Goal: Entertainment & Leisure: Browse casually

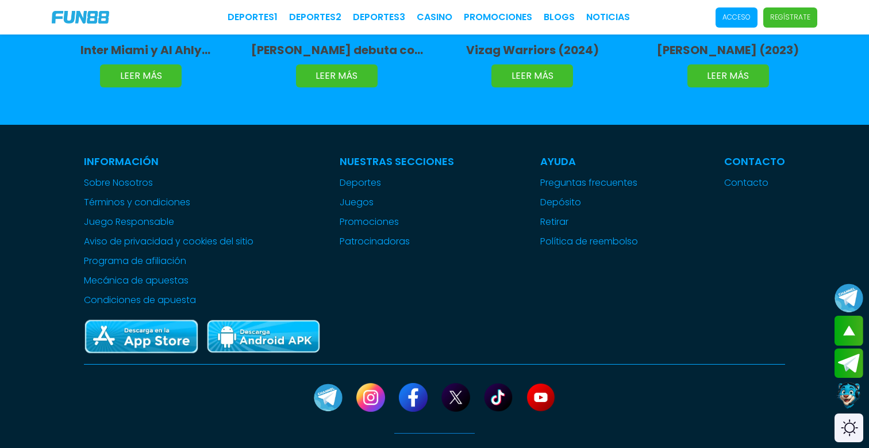
scroll to position [2900, 0]
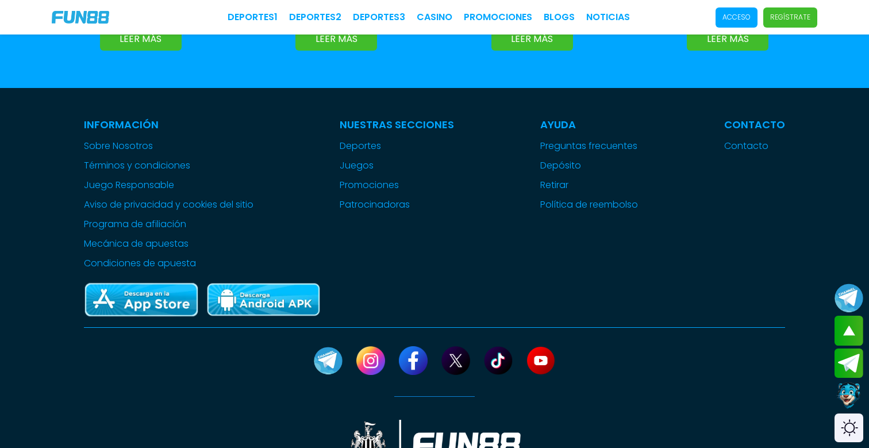
click at [123, 282] on img at bounding box center [141, 300] width 115 height 36
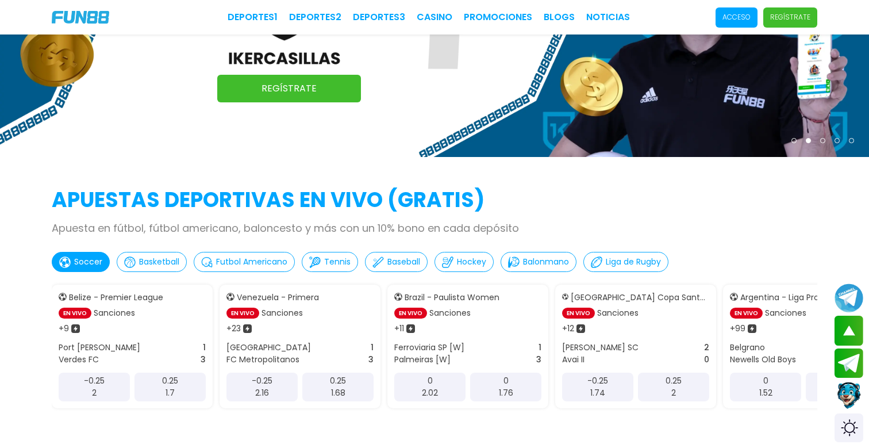
scroll to position [0, 0]
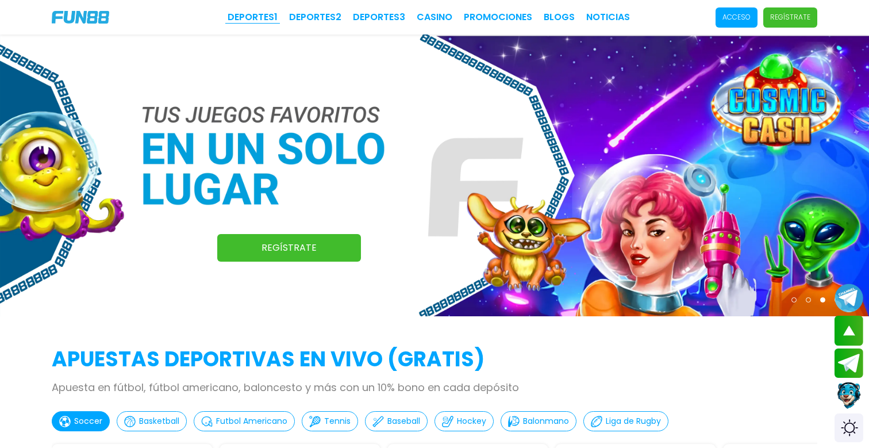
click at [254, 16] on link "Deportes 1" at bounding box center [253, 17] width 50 height 14
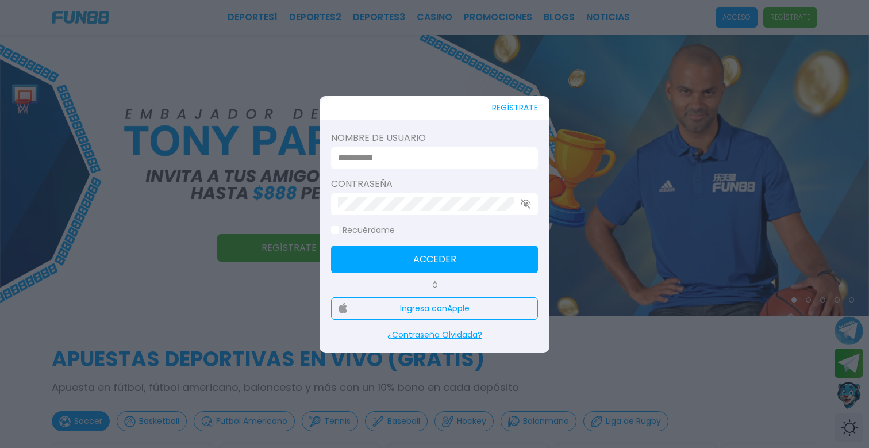
click at [586, 84] on div at bounding box center [434, 224] width 869 height 448
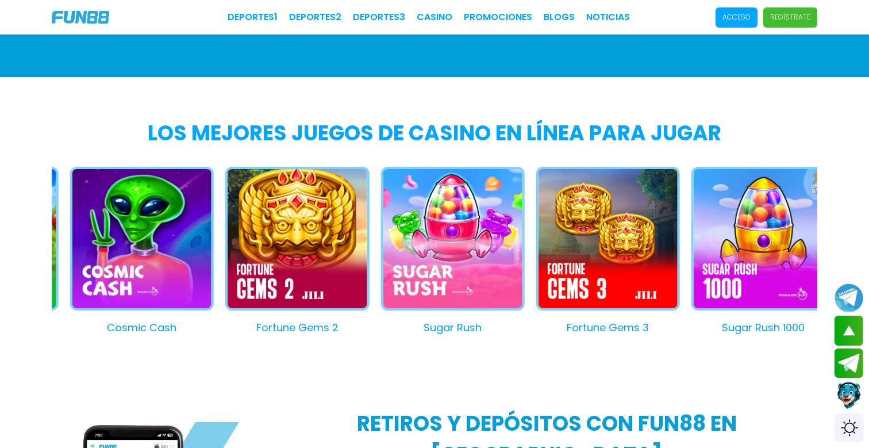
scroll to position [943, 0]
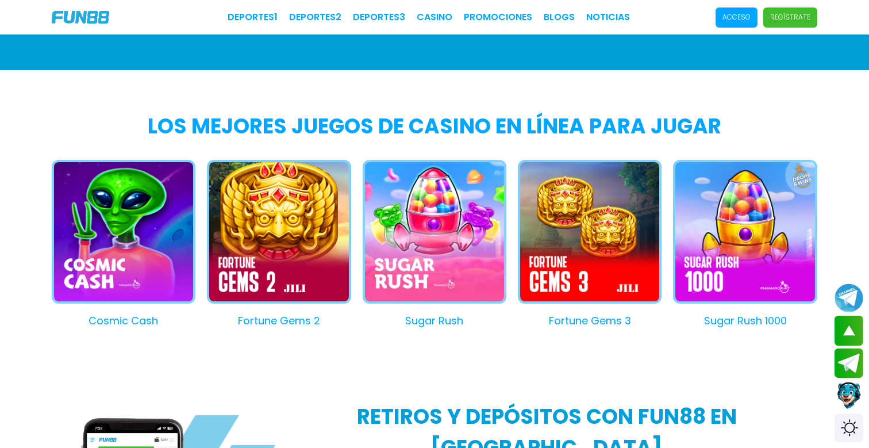
click at [452, 255] on button "Sugar Rush" at bounding box center [428, 244] width 155 height 168
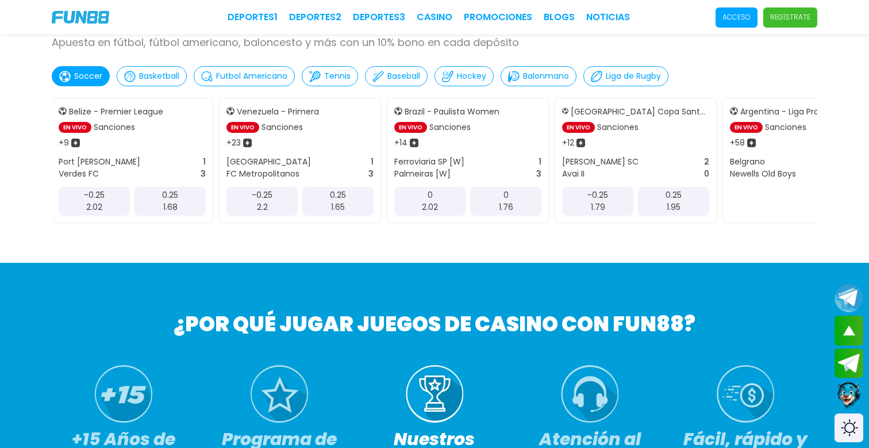
scroll to position [349, 0]
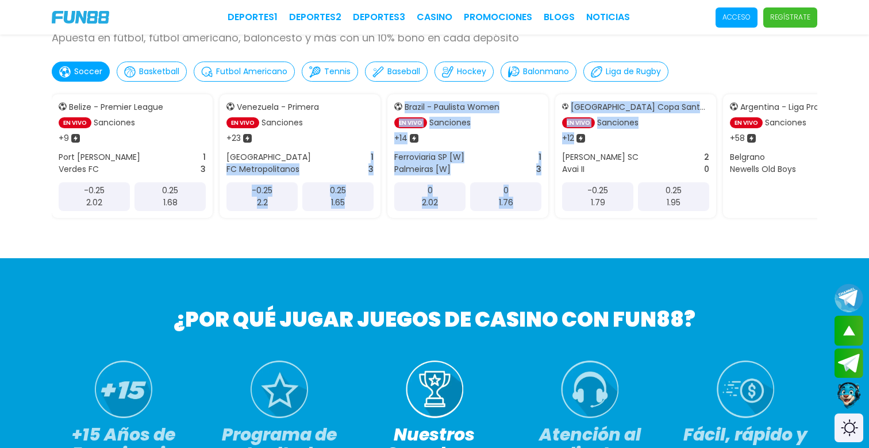
drag, startPoint x: 634, startPoint y: 149, endPoint x: 364, endPoint y: 149, distance: 270.0
click at [364, 149] on div "Belize - Premier League EN VIVO Sanciones + 9 Port Layola 1 Verdes FC 3 -0.25 2…" at bounding box center [434, 155] width 765 height 135
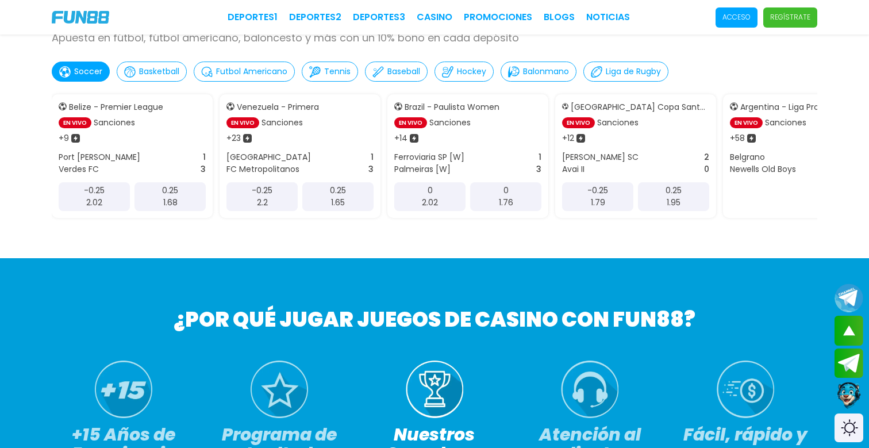
click at [559, 252] on div "APUESTAS DEPORTIVAS EN VIVO (gratis) Apuesta en fútbol, fútbol americano, balon…" at bounding box center [434, 126] width 869 height 264
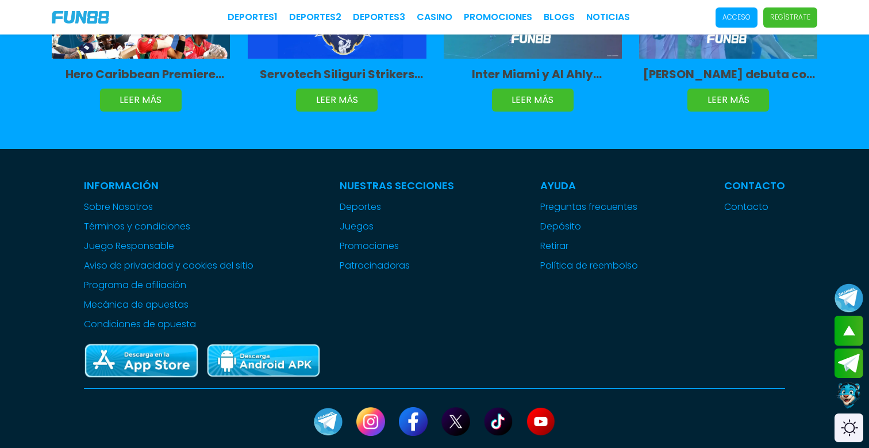
scroll to position [2807, 0]
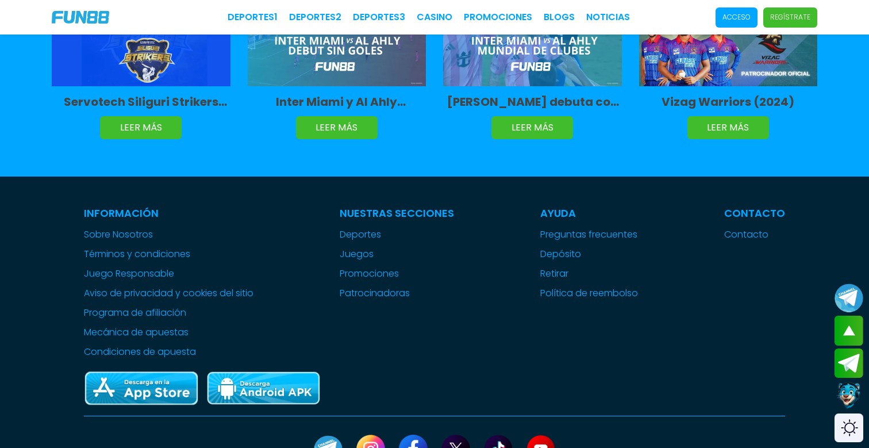
click at [307, 286] on div "Información Sobre Nosotros Términos y condiciones Juego Responsable Aviso de pr…" at bounding box center [434, 281] width 804 height 153
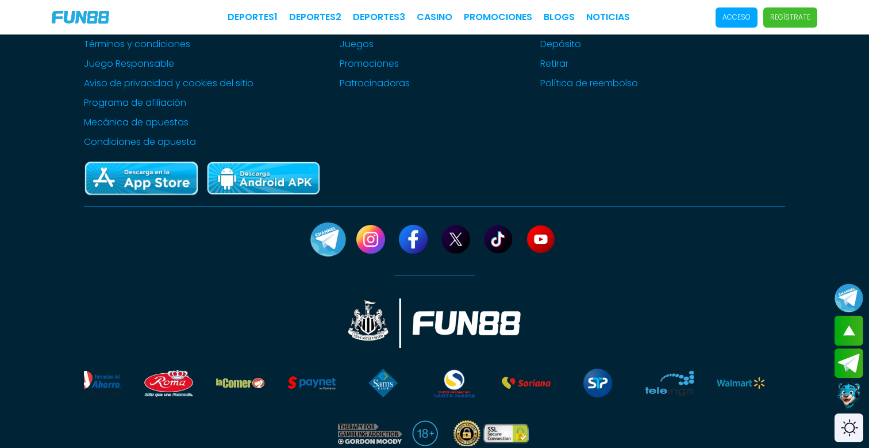
scroll to position [3049, 0]
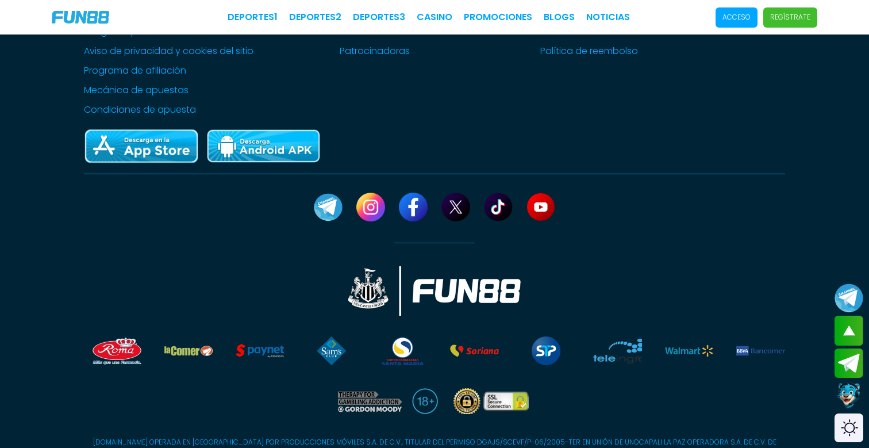
click at [429, 437] on p "[DOMAIN_NAME] OPERADA EN [GEOGRAPHIC_DATA] POR PRODUCCIONES MÓVILES S.A. DE C.V…" at bounding box center [434, 452] width 701 height 31
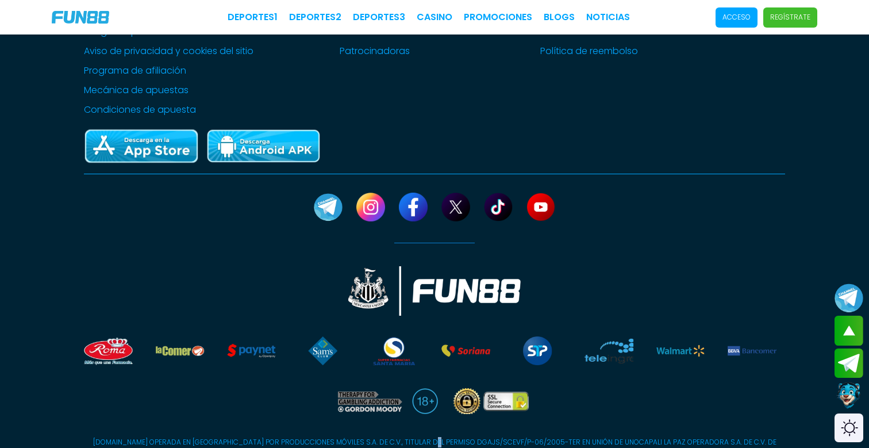
click at [429, 437] on p "[DOMAIN_NAME] OPERADA EN [GEOGRAPHIC_DATA] POR PRODUCCIONES MÓVILES S.A. DE C.V…" at bounding box center [434, 452] width 701 height 31
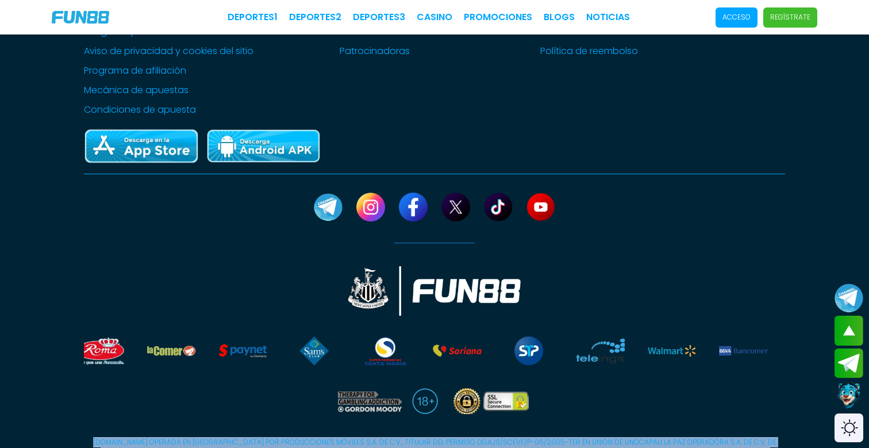
click at [429, 437] on p "[DOMAIN_NAME] OPERADA EN [GEOGRAPHIC_DATA] POR PRODUCCIONES MÓVILES S.A. DE C.V…" at bounding box center [434, 452] width 701 height 31
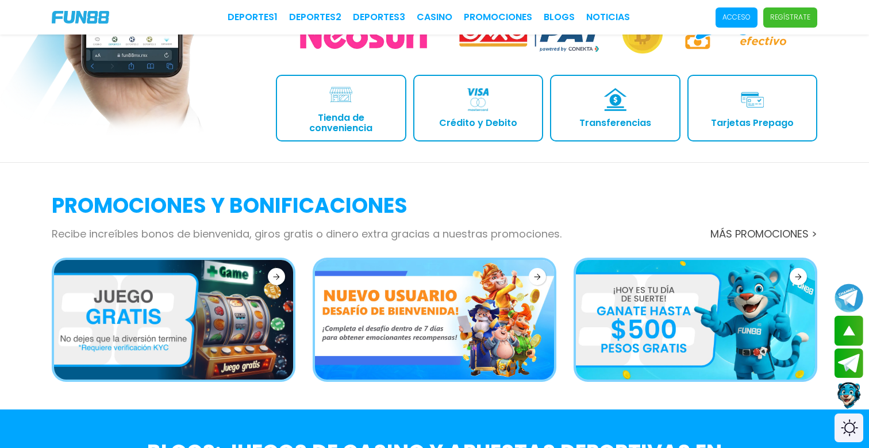
scroll to position [1857, 0]
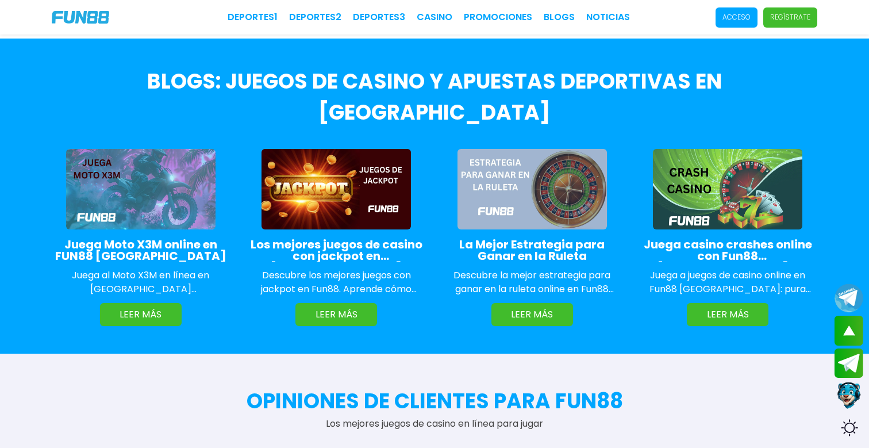
click at [508, 8] on div "Deportes 1 Deportes 2 Deportes 3 CASINO Promociones BLOGS NOTICIAS Acceso Regís…" at bounding box center [434, 17] width 869 height 34
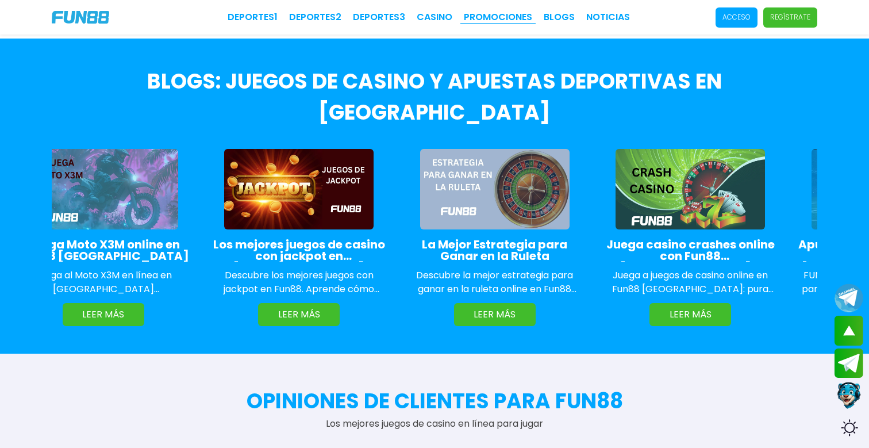
click at [496, 12] on link "Promociones" at bounding box center [498, 17] width 68 height 14
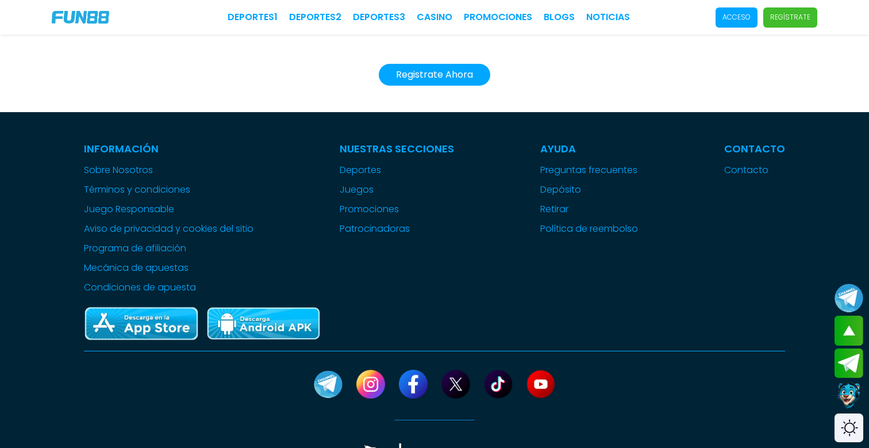
scroll to position [2627, 0]
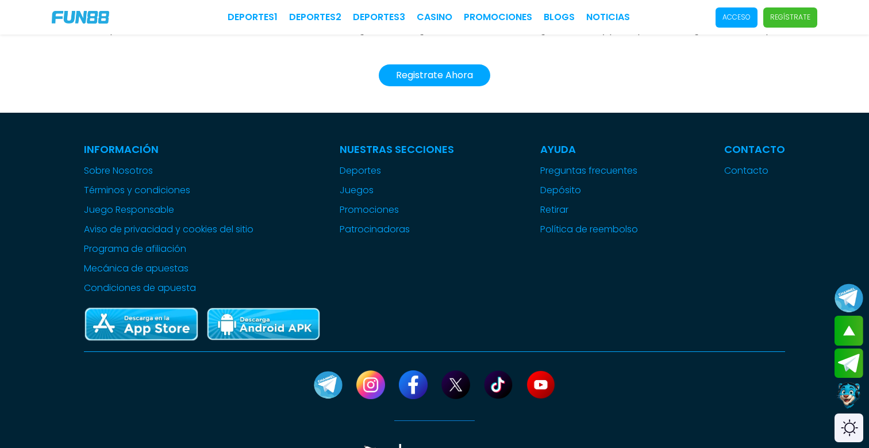
click at [106, 16] on img at bounding box center [80, 17] width 57 height 13
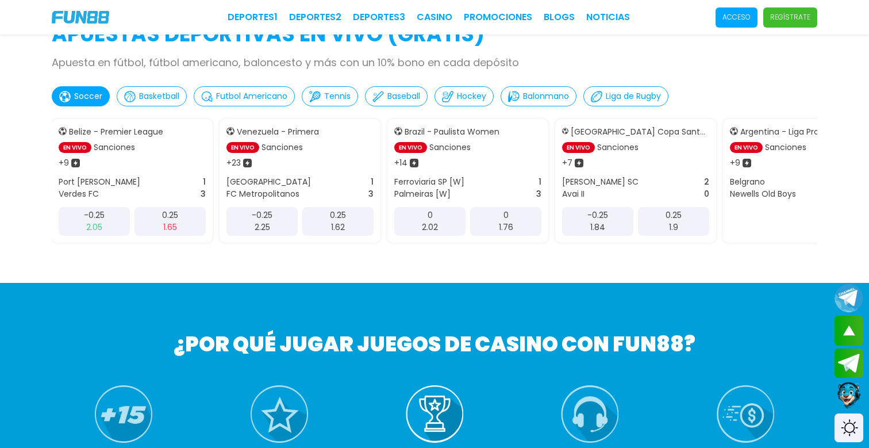
scroll to position [328, 0]
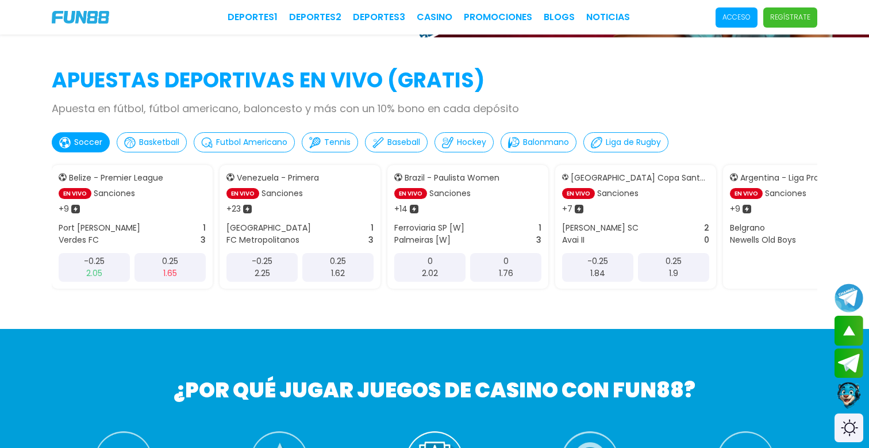
scroll to position [276, 0]
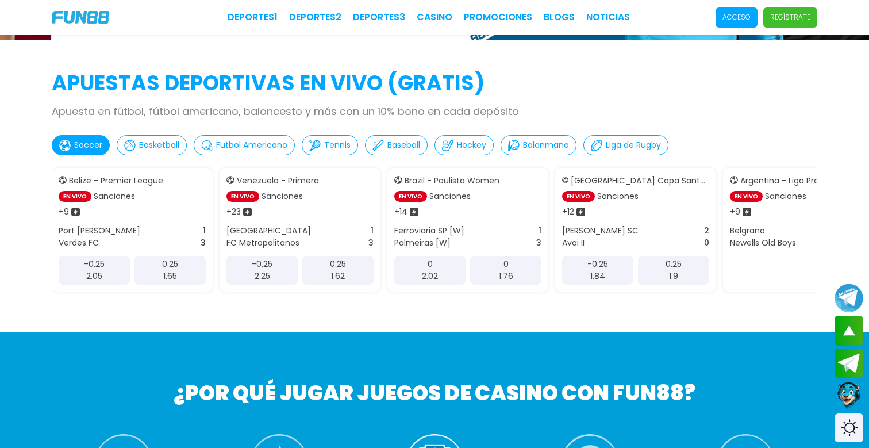
click at [162, 147] on p "Basketball" at bounding box center [159, 145] width 40 height 12
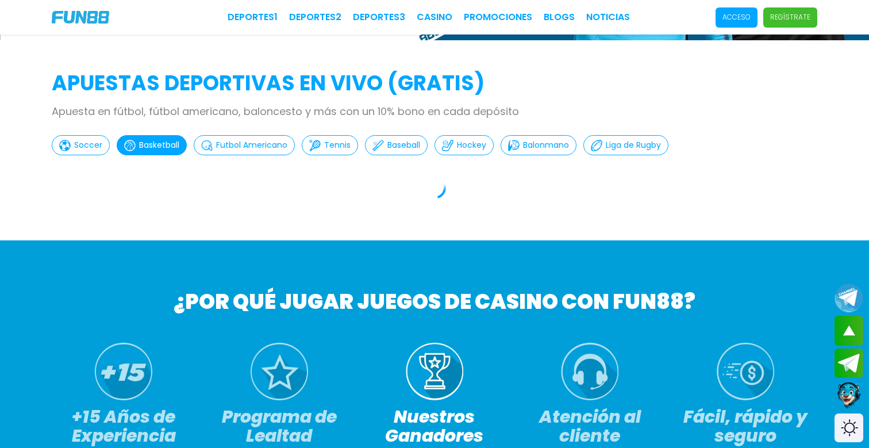
click at [240, 149] on p "Futbol Americano" at bounding box center [251, 145] width 71 height 12
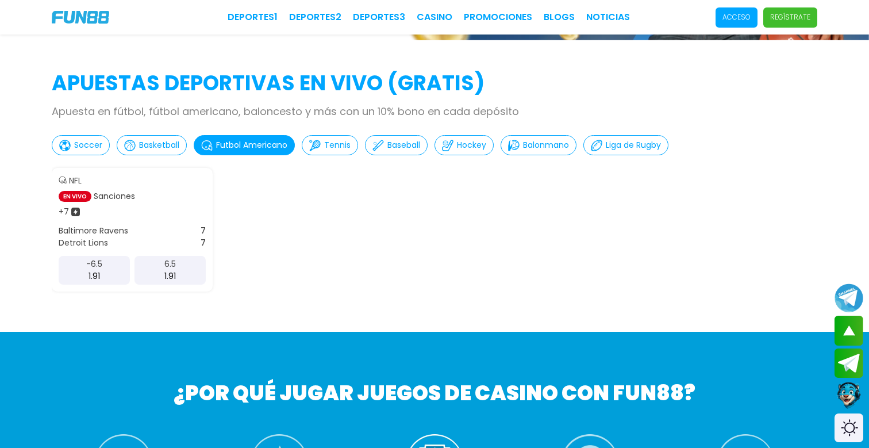
click at [398, 147] on p "Baseball" at bounding box center [403, 145] width 33 height 12
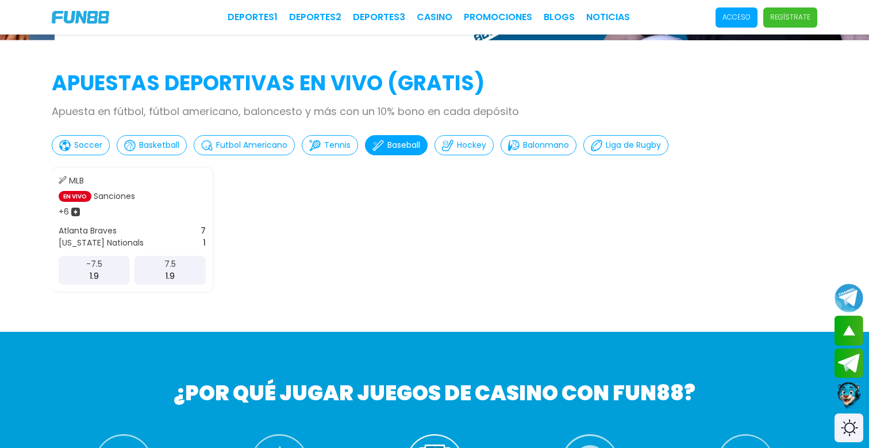
click at [83, 141] on p "Soccer" at bounding box center [88, 145] width 28 height 12
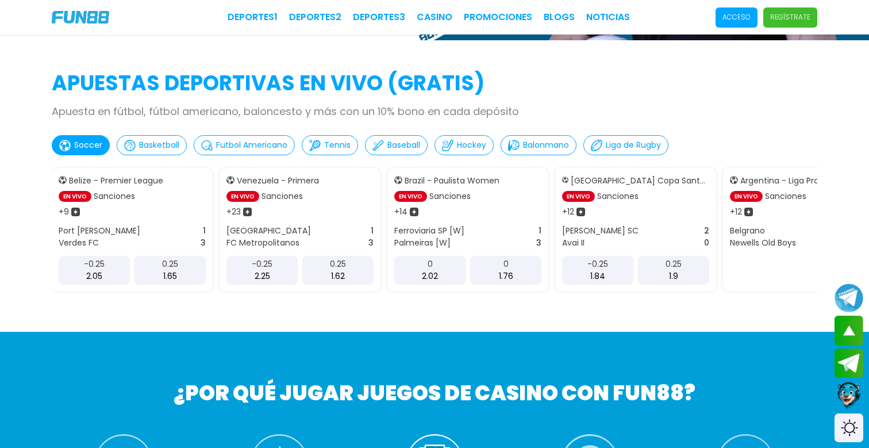
scroll to position [0, 0]
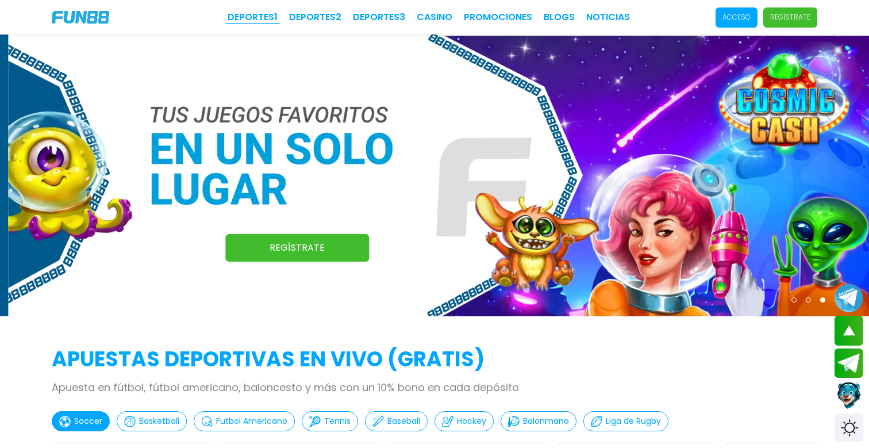
click at [249, 15] on link "Deportes 1" at bounding box center [253, 17] width 50 height 14
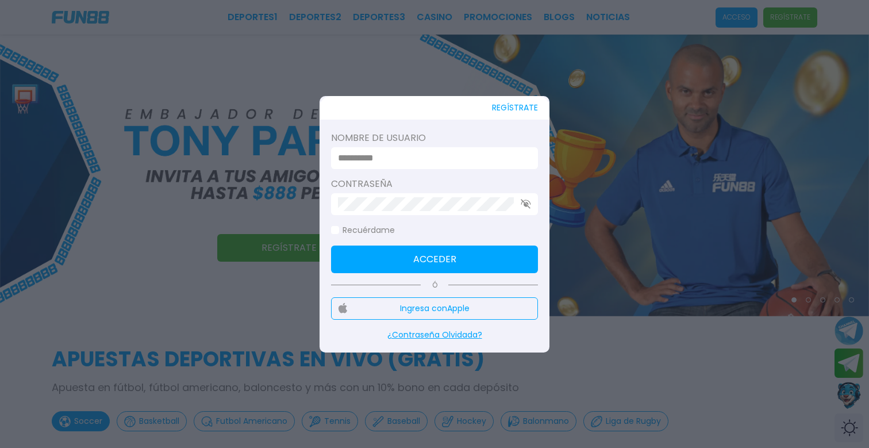
click at [620, 172] on div at bounding box center [434, 224] width 869 height 448
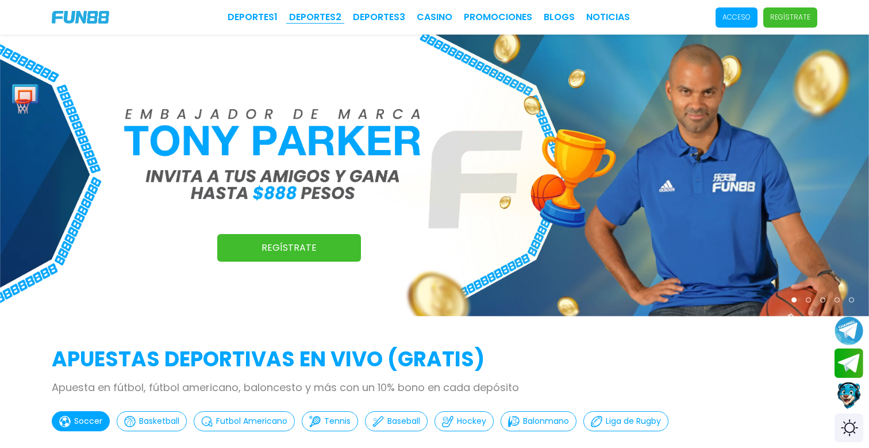
click at [316, 13] on link "Deportes 2" at bounding box center [315, 17] width 52 height 14
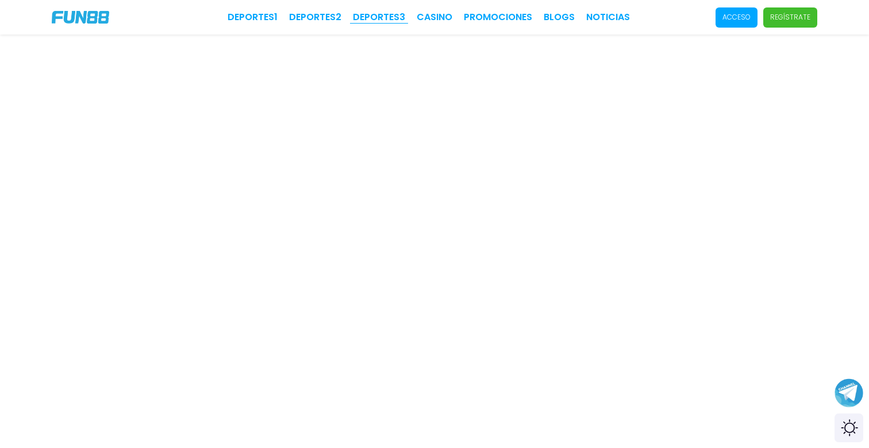
click at [383, 10] on link "Deportes 3" at bounding box center [379, 17] width 52 height 14
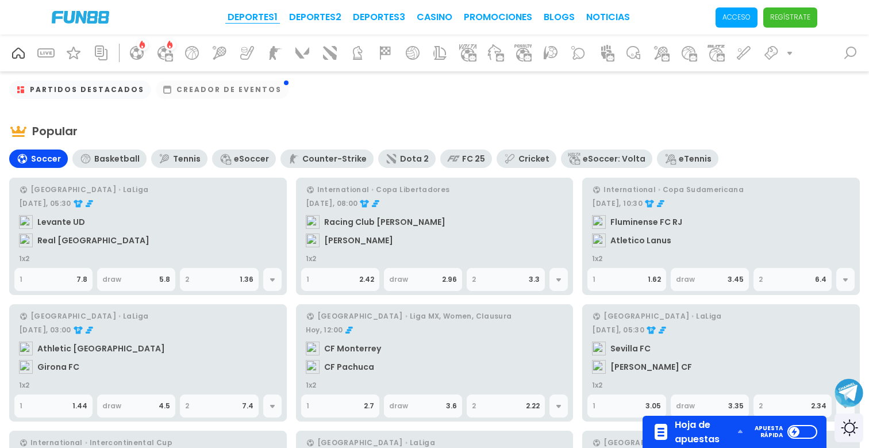
click at [248, 11] on link "Deportes 1" at bounding box center [253, 17] width 50 height 14
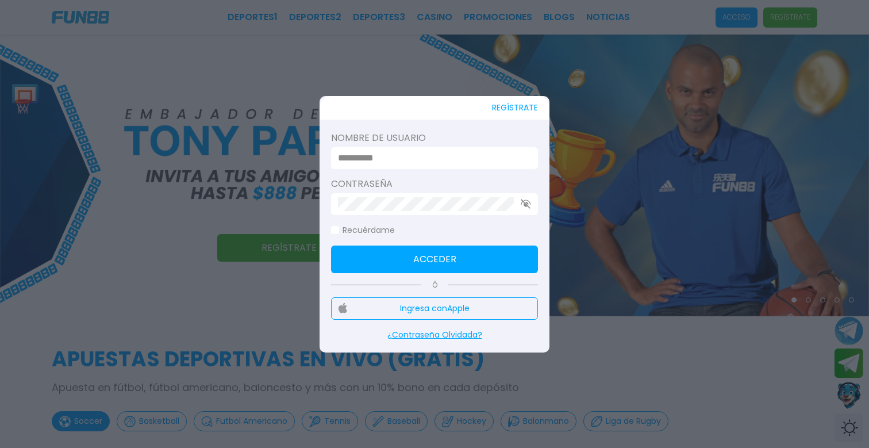
click at [624, 217] on div at bounding box center [434, 224] width 869 height 448
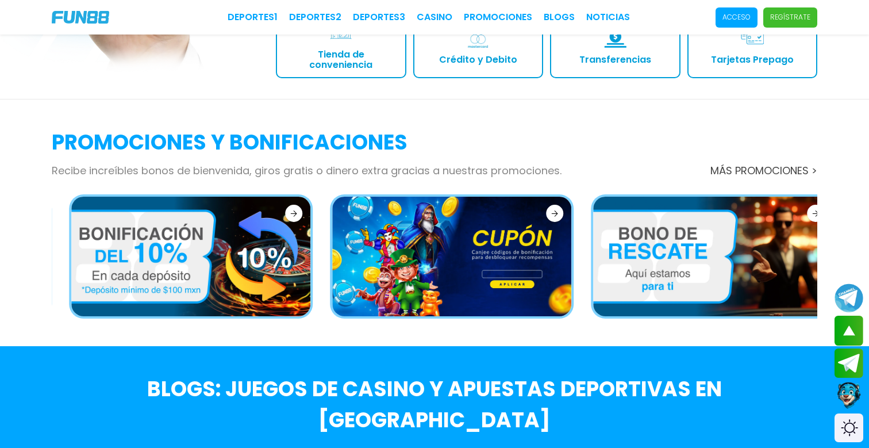
scroll to position [1550, 0]
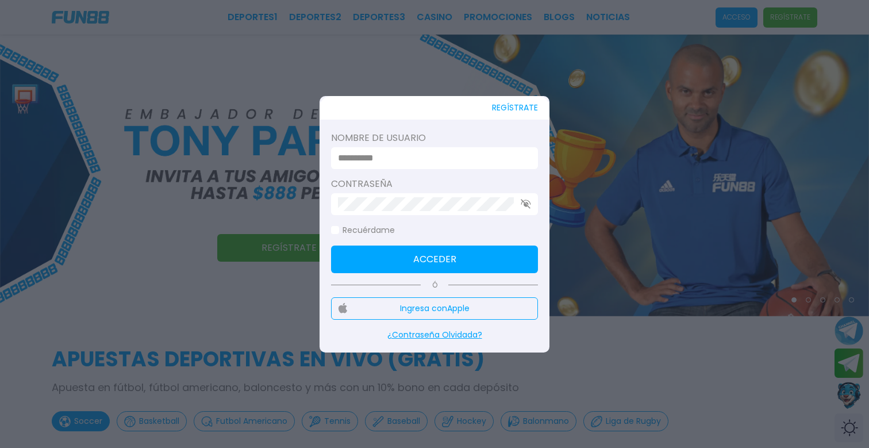
click at [618, 107] on div at bounding box center [434, 224] width 869 height 448
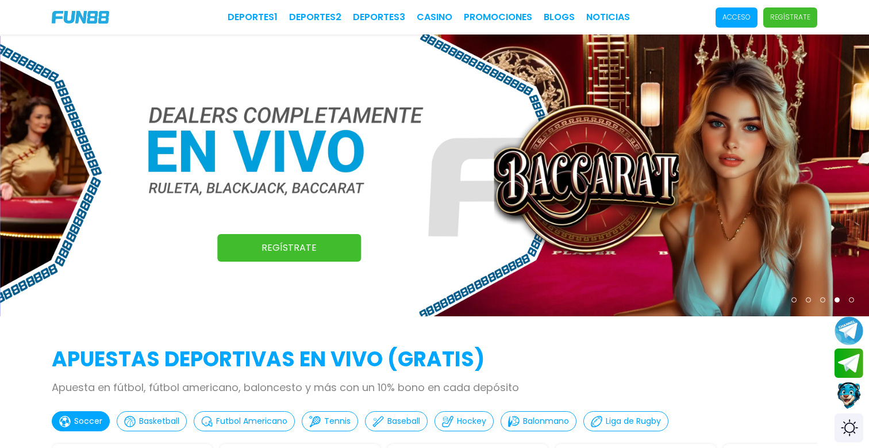
click at [695, 97] on img at bounding box center [434, 175] width 869 height 282
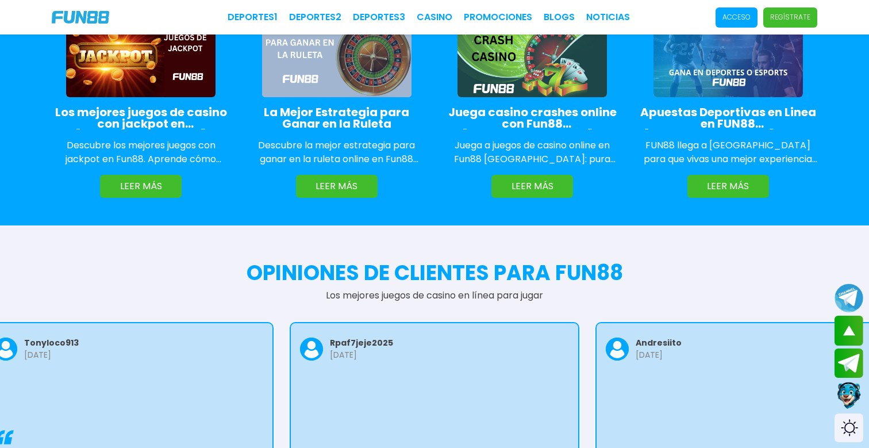
scroll to position [2020, 0]
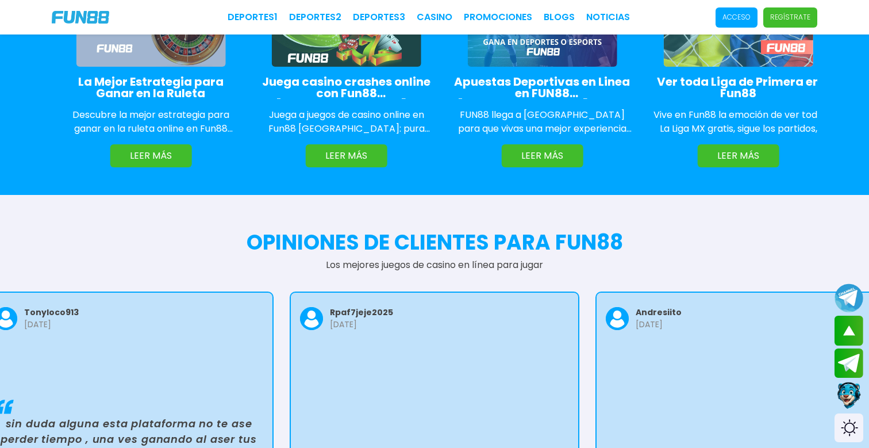
click at [81, 23] on img at bounding box center [80, 17] width 57 height 13
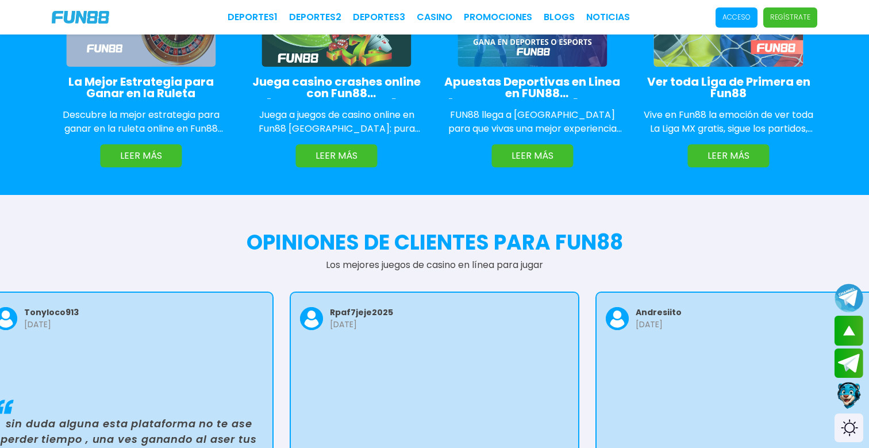
click at [89, 18] on img at bounding box center [80, 17] width 57 height 13
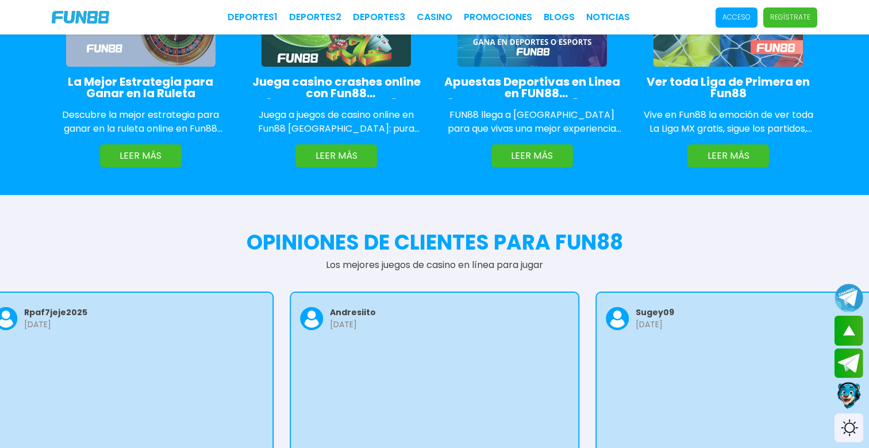
click at [68, 3] on div "Deportes 1 Deportes 2 Deportes 3 CASINO Promociones BLOGS NOTICIAS Acceso Regís…" at bounding box center [434, 17] width 869 height 34
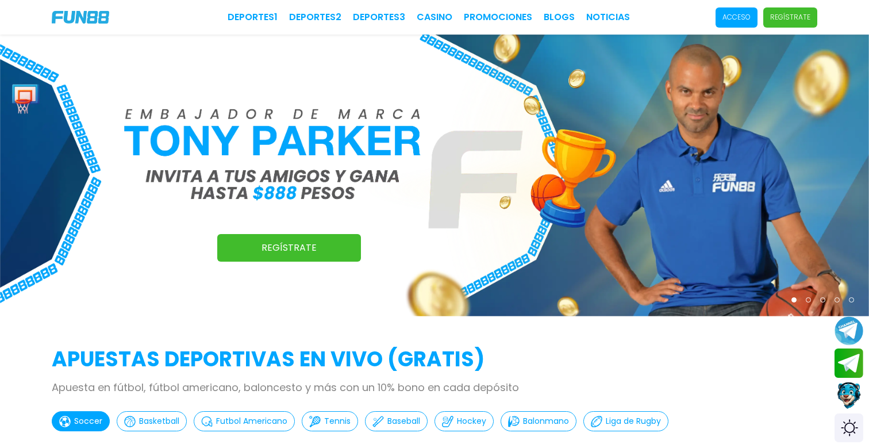
click at [90, 22] on img at bounding box center [80, 17] width 57 height 13
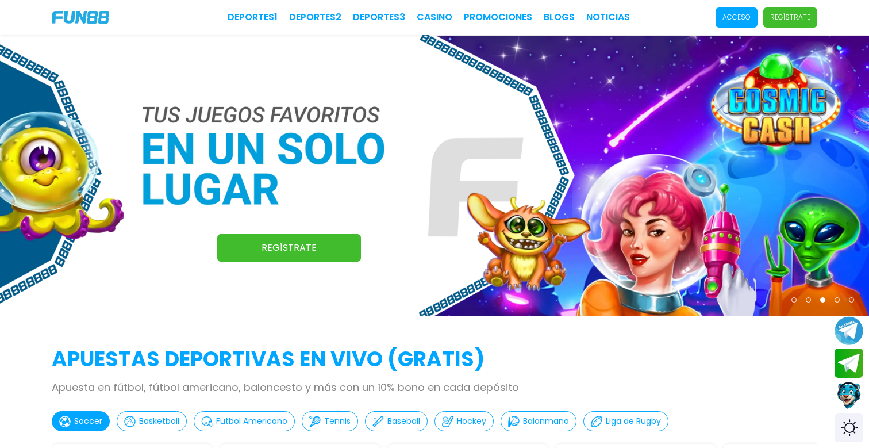
click at [658, 184] on img at bounding box center [434, 175] width 869 height 282
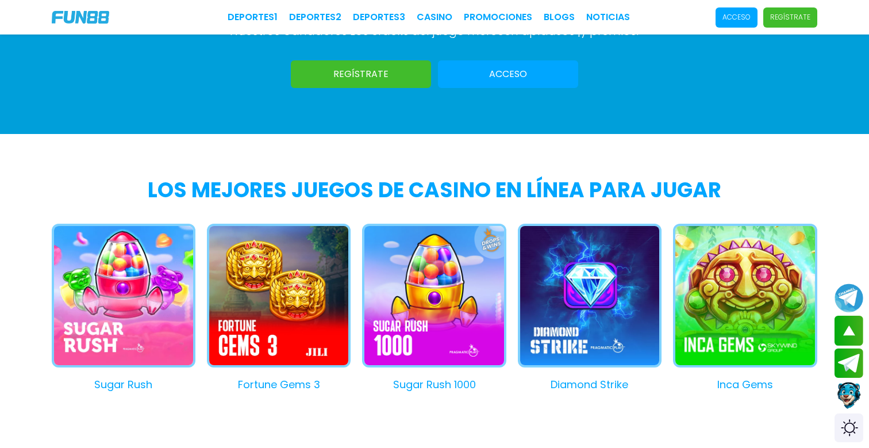
scroll to position [890, 0]
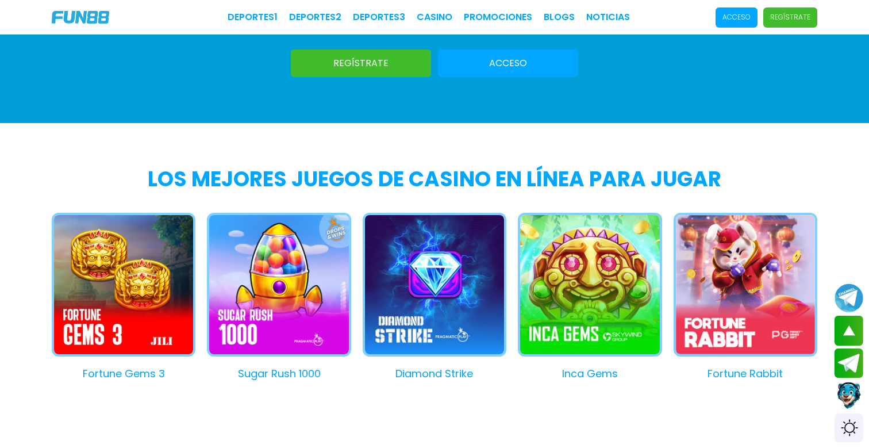
drag, startPoint x: 713, startPoint y: 267, endPoint x: 409, endPoint y: 274, distance: 304.6
click at [662, 274] on button "Fortune Rabbit" at bounding box center [739, 297] width 155 height 168
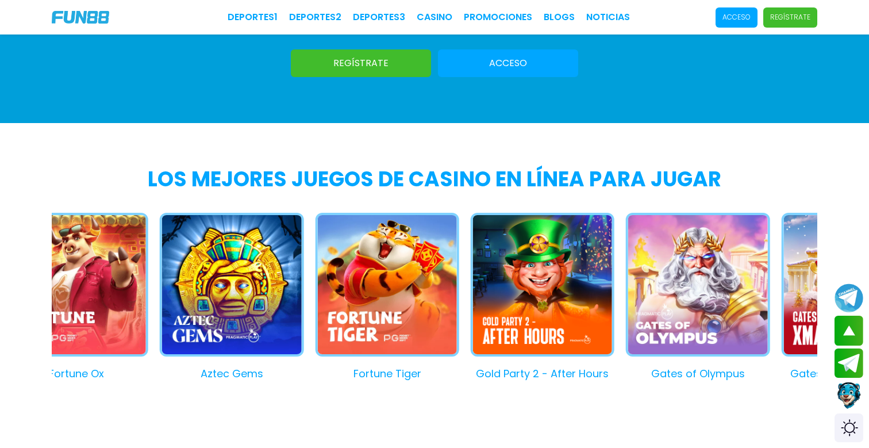
drag, startPoint x: 646, startPoint y: 315, endPoint x: 409, endPoint y: 315, distance: 237.3
click at [409, 315] on button "Fortune Tiger" at bounding box center [380, 297] width 155 height 168
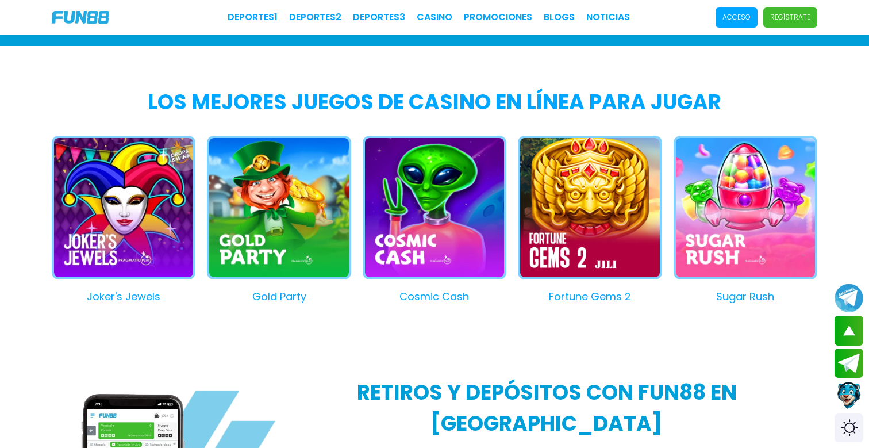
scroll to position [984, 0]
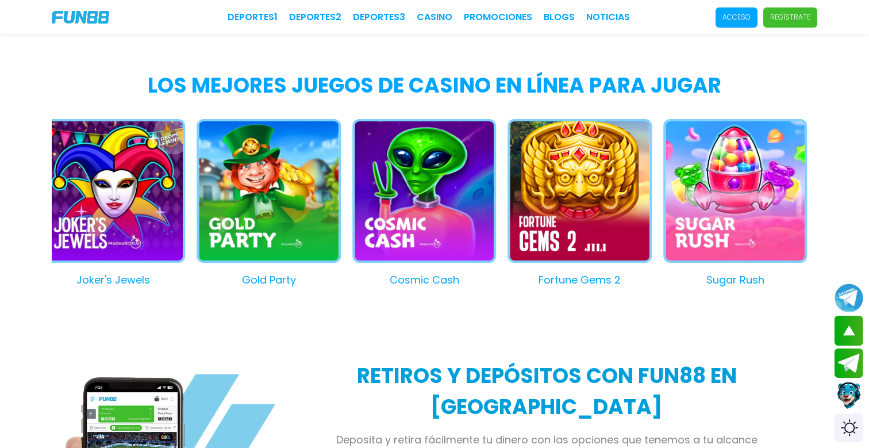
drag, startPoint x: 630, startPoint y: 205, endPoint x: 379, endPoint y: 205, distance: 250.5
click at [496, 205] on button "Fortune Gems 2" at bounding box center [573, 203] width 155 height 168
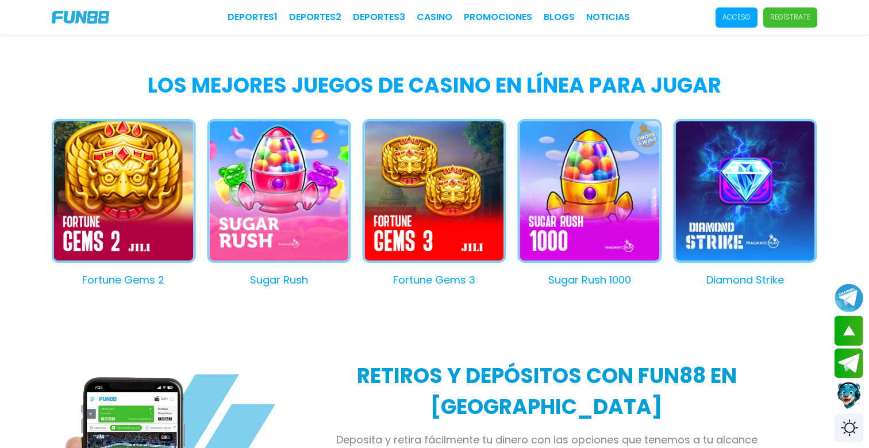
drag, startPoint x: 548, startPoint y: 215, endPoint x: 251, endPoint y: 229, distance: 296.8
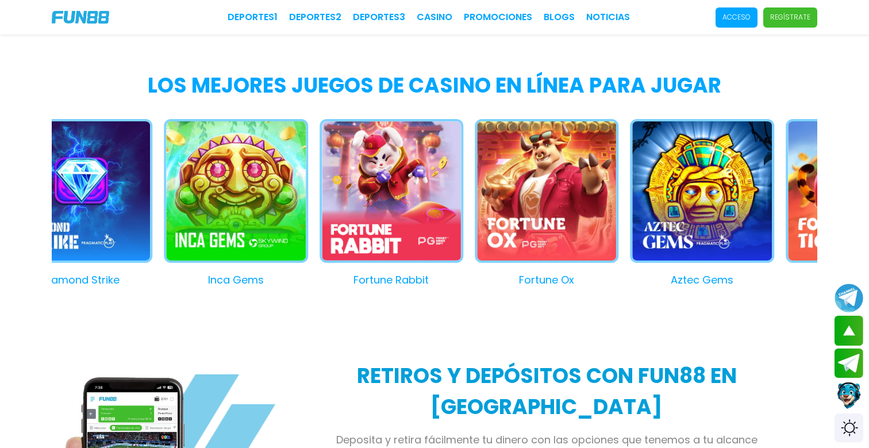
drag, startPoint x: 542, startPoint y: 222, endPoint x: 303, endPoint y: 222, distance: 238.4
click at [463, 222] on button "Fortune Ox" at bounding box center [540, 203] width 155 height 168
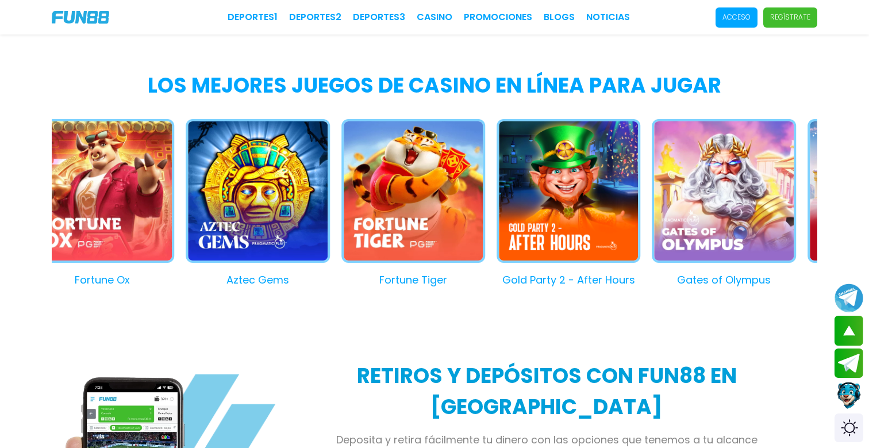
drag, startPoint x: 644, startPoint y: 203, endPoint x: 353, endPoint y: 207, distance: 290.2
click at [485, 203] on button "Gold Party 2 - After Hours" at bounding box center [562, 203] width 155 height 168
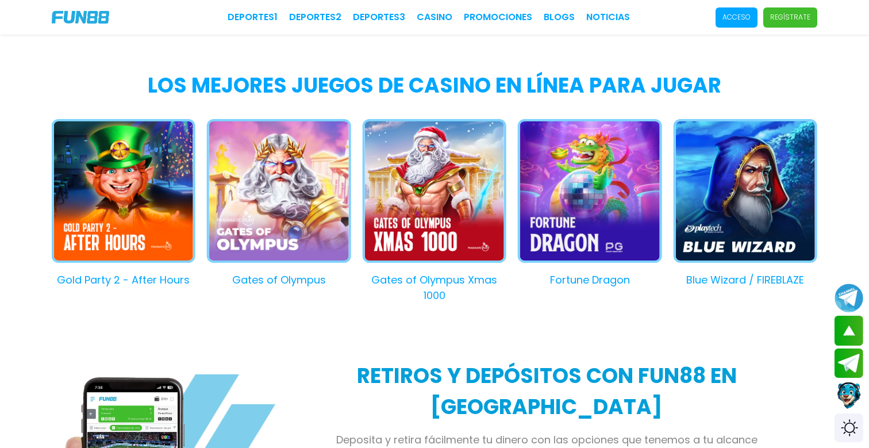
drag, startPoint x: 604, startPoint y: 183, endPoint x: 370, endPoint y: 184, distance: 234.4
click at [506, 184] on button "Fortune Dragon" at bounding box center [583, 203] width 155 height 168
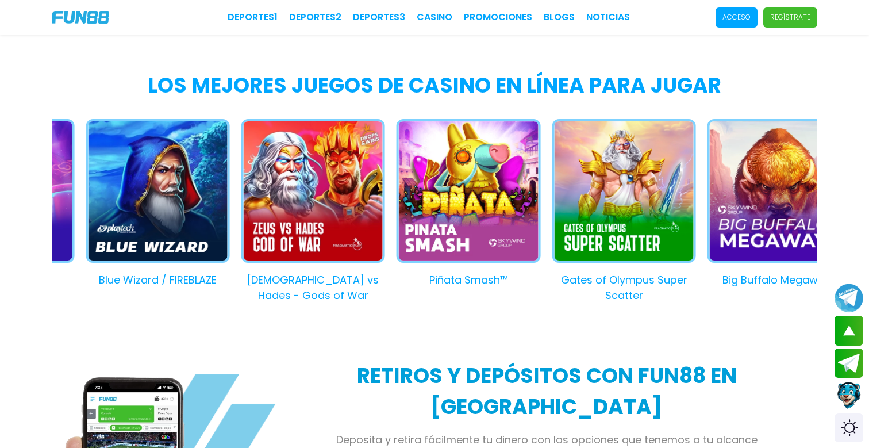
drag, startPoint x: 621, startPoint y: 203, endPoint x: 379, endPoint y: 203, distance: 242.5
click at [385, 203] on button "Piñata Smash™" at bounding box center [462, 203] width 155 height 168
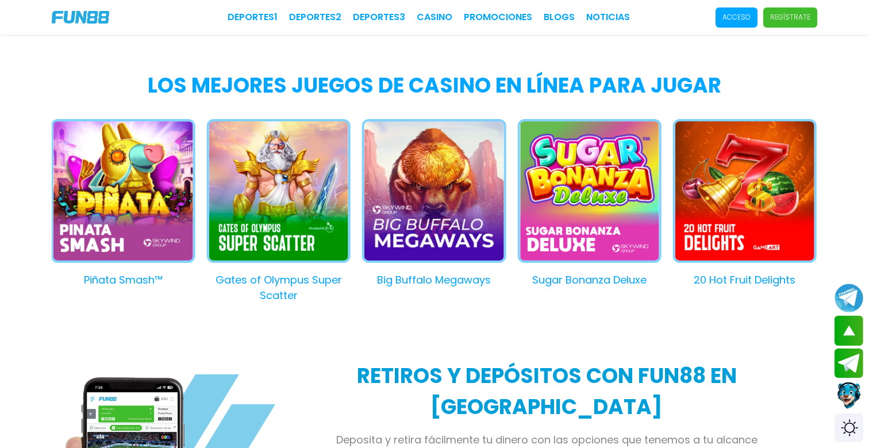
drag, startPoint x: 618, startPoint y: 229, endPoint x: 480, endPoint y: 229, distance: 137.9
click at [506, 229] on button "Sugar Bonanza Deluxe" at bounding box center [583, 203] width 155 height 168
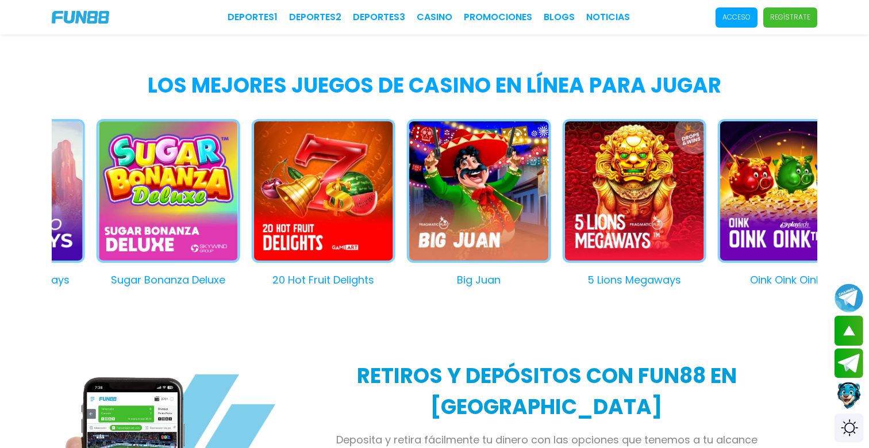
drag, startPoint x: 797, startPoint y: 199, endPoint x: 577, endPoint y: 209, distance: 220.3
click at [577, 209] on button "5 Lions Megaways" at bounding box center [627, 203] width 155 height 168
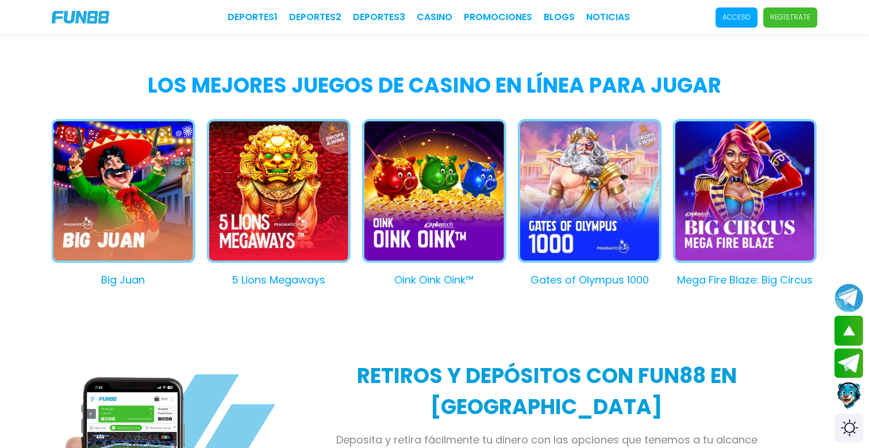
drag, startPoint x: 742, startPoint y: 191, endPoint x: 498, endPoint y: 195, distance: 244.8
click at [661, 195] on button "Mega Fire Blaze: Big Circus" at bounding box center [738, 203] width 155 height 168
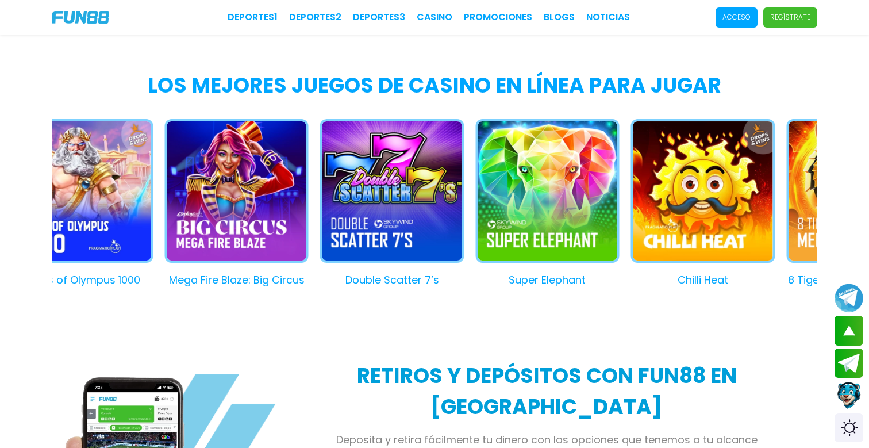
drag, startPoint x: 649, startPoint y: 198, endPoint x: 476, endPoint y: 198, distance: 172.9
click at [476, 198] on button "Super Elephant" at bounding box center [541, 203] width 155 height 168
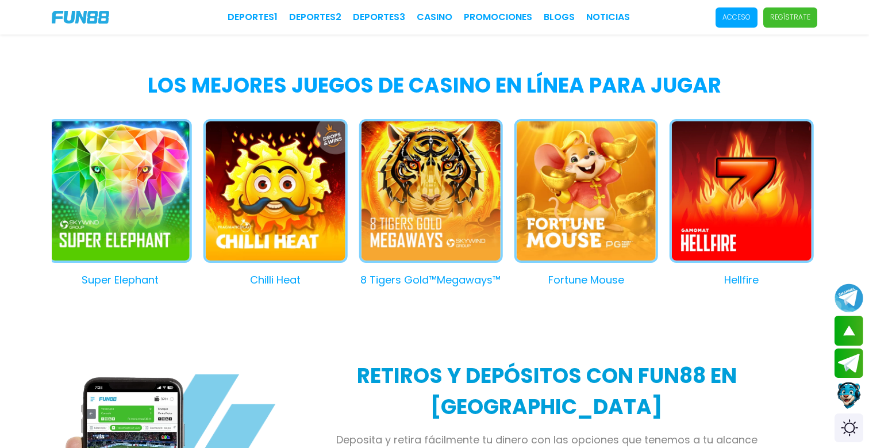
drag, startPoint x: 701, startPoint y: 170, endPoint x: 460, endPoint y: 180, distance: 241.5
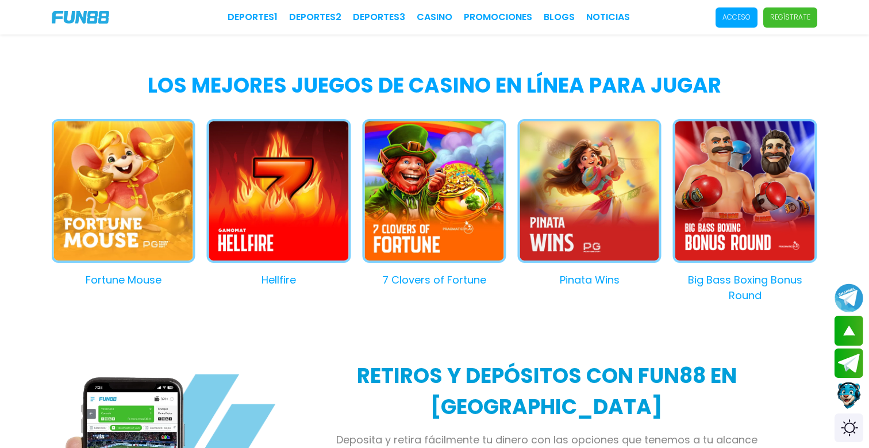
drag, startPoint x: 672, startPoint y: 203, endPoint x: 371, endPoint y: 204, distance: 301.7
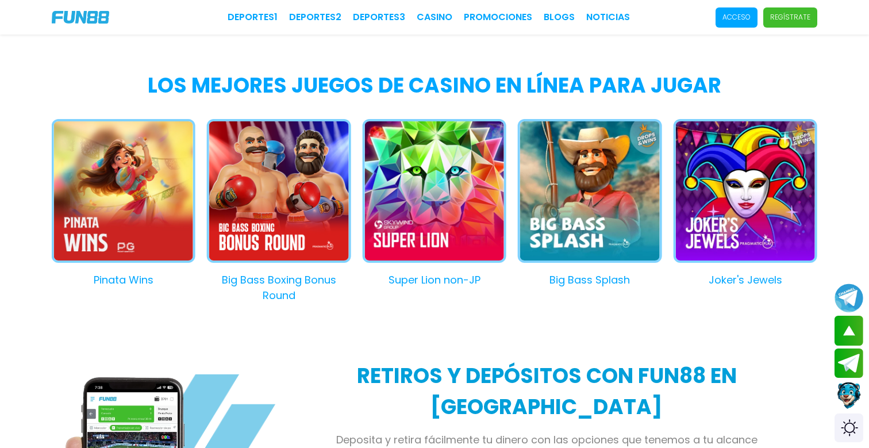
drag, startPoint x: 585, startPoint y: 203, endPoint x: 239, endPoint y: 211, distance: 346.6
click at [506, 210] on button "Big Bass Splash" at bounding box center [583, 203] width 155 height 168
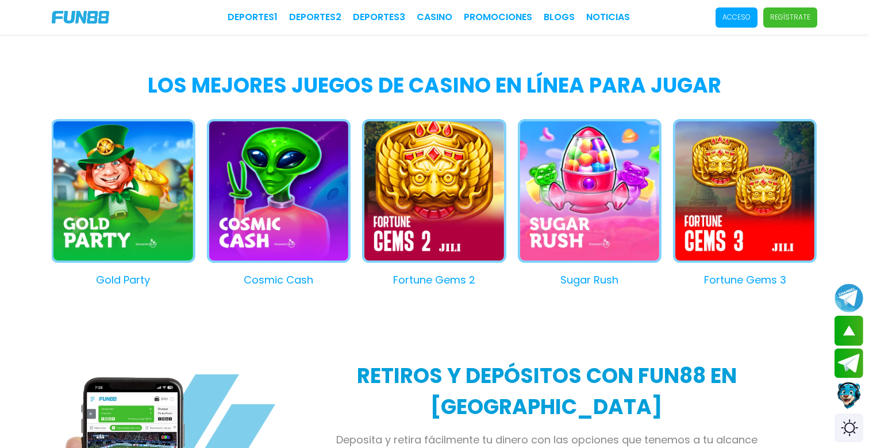
drag, startPoint x: 612, startPoint y: 192, endPoint x: 294, endPoint y: 192, distance: 318.3
click at [506, 192] on button "Sugar Rush" at bounding box center [583, 203] width 155 height 168
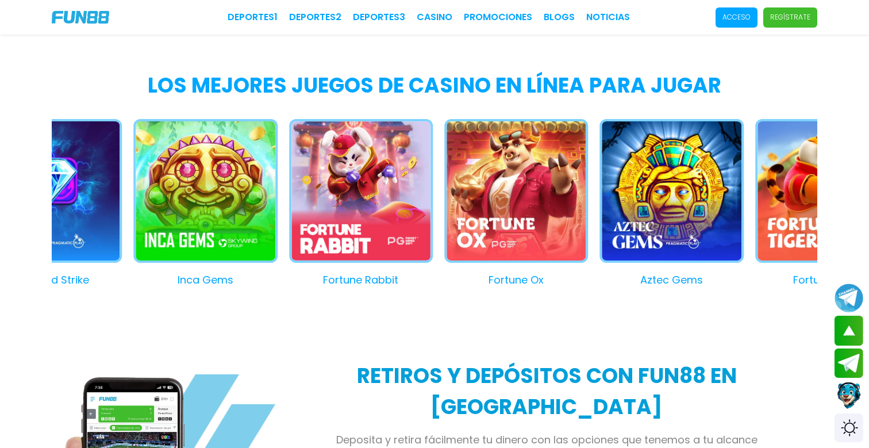
drag, startPoint x: 538, startPoint y: 209, endPoint x: 284, endPoint y: 209, distance: 254.5
click at [284, 209] on button "Fortune Rabbit" at bounding box center [355, 203] width 155 height 168
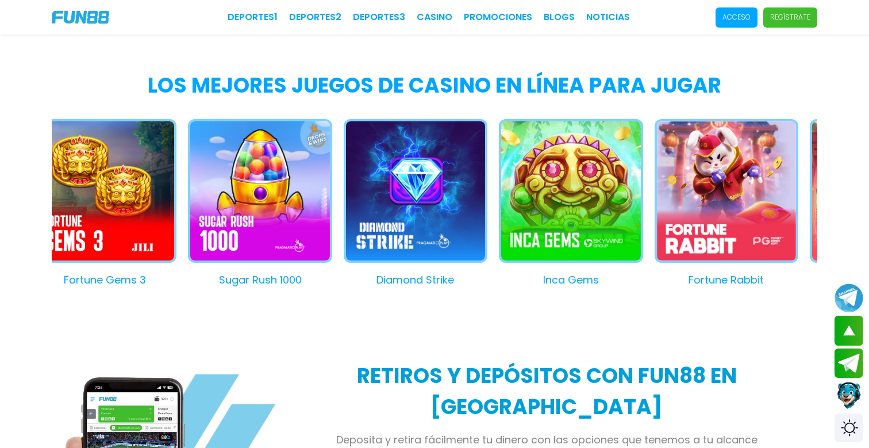
drag, startPoint x: 739, startPoint y: 196, endPoint x: 495, endPoint y: 192, distance: 243.6
click at [642, 192] on button "Fortune Rabbit" at bounding box center [719, 203] width 155 height 168
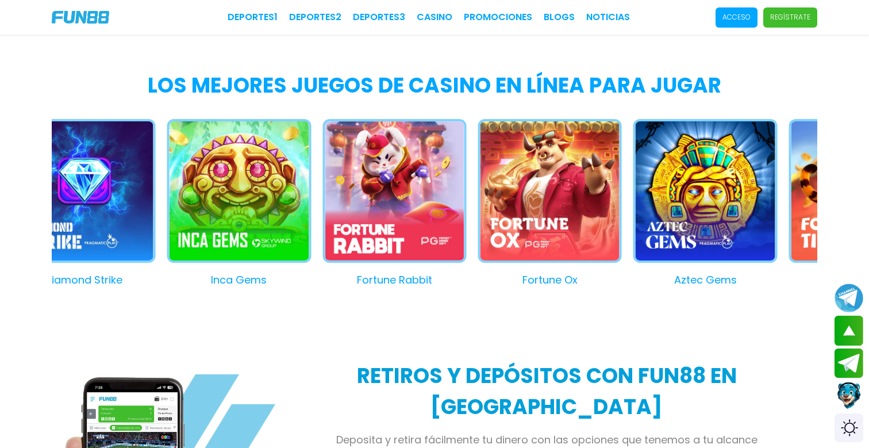
drag, startPoint x: 708, startPoint y: 178, endPoint x: 468, endPoint y: 201, distance: 241.3
click at [622, 201] on button "Aztec Gems" at bounding box center [699, 203] width 155 height 168
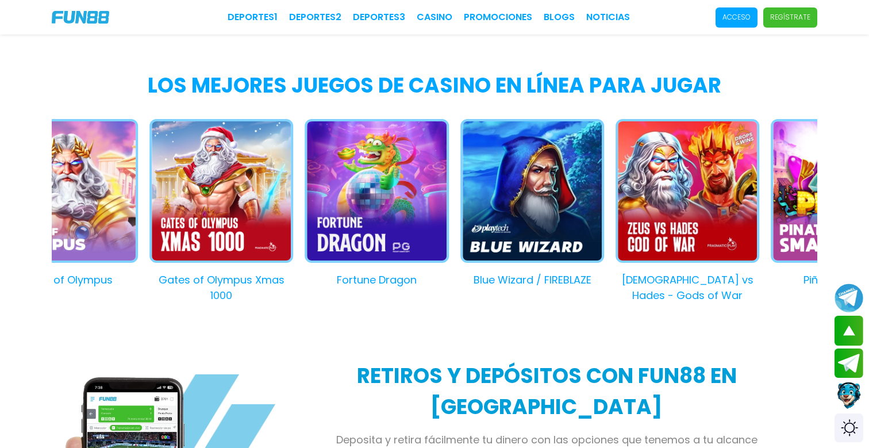
drag, startPoint x: 621, startPoint y: 180, endPoint x: 372, endPoint y: 180, distance: 248.8
click at [372, 180] on button "Fortune Dragon" at bounding box center [370, 203] width 155 height 168
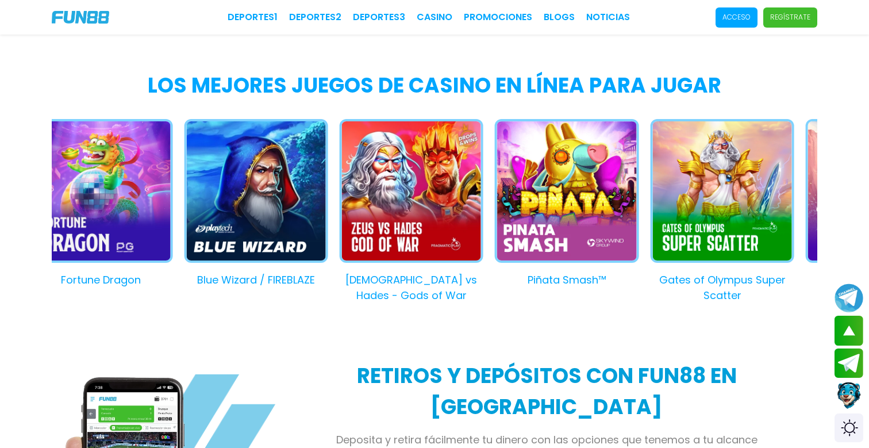
drag, startPoint x: 622, startPoint y: 186, endPoint x: 391, endPoint y: 186, distance: 231.0
click at [391, 186] on button "[DEMOGRAPHIC_DATA] vs Hades - Gods of War" at bounding box center [405, 211] width 155 height 184
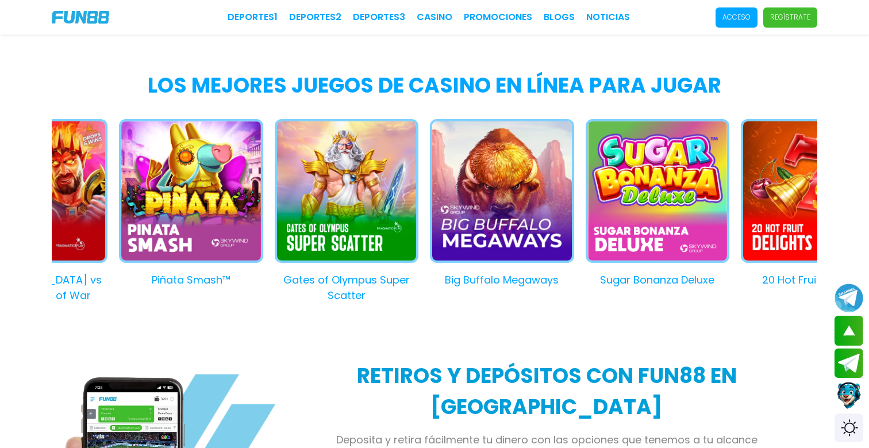
drag, startPoint x: 625, startPoint y: 175, endPoint x: 461, endPoint y: 183, distance: 163.9
click at [461, 183] on button "Big Buffalo Megaways" at bounding box center [495, 203] width 155 height 168
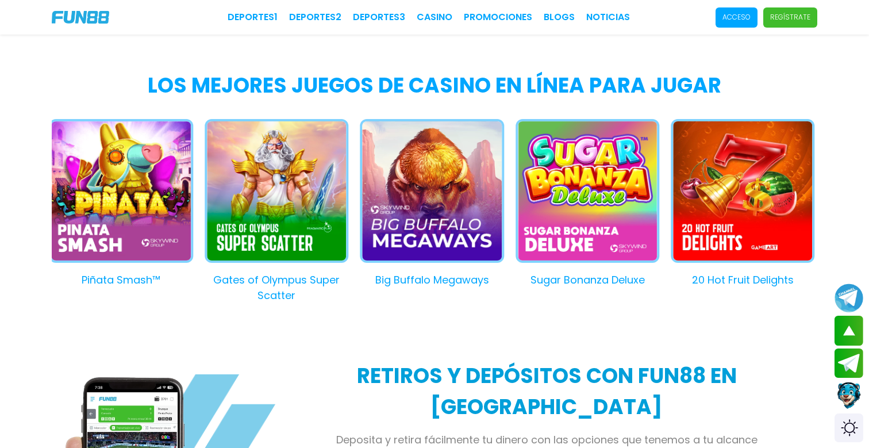
drag, startPoint x: 658, startPoint y: 190, endPoint x: 367, endPoint y: 193, distance: 291.9
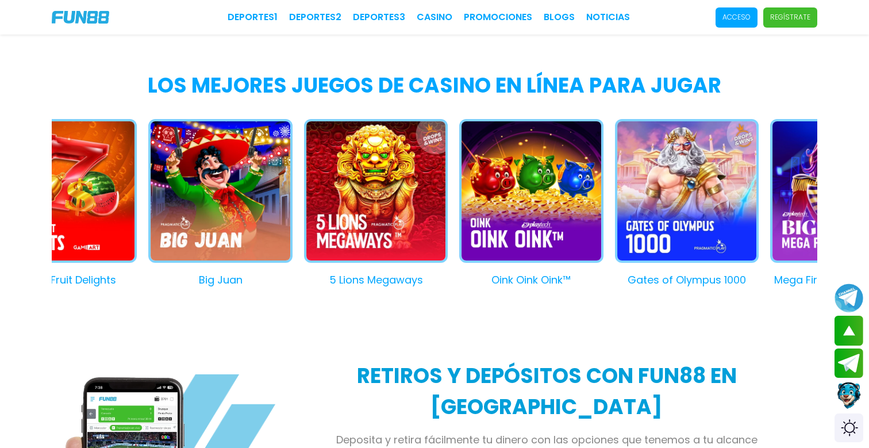
drag, startPoint x: 604, startPoint y: 192, endPoint x: 360, endPoint y: 201, distance: 244.9
click at [360, 201] on button "5 Lions Megaways" at bounding box center [369, 203] width 155 height 168
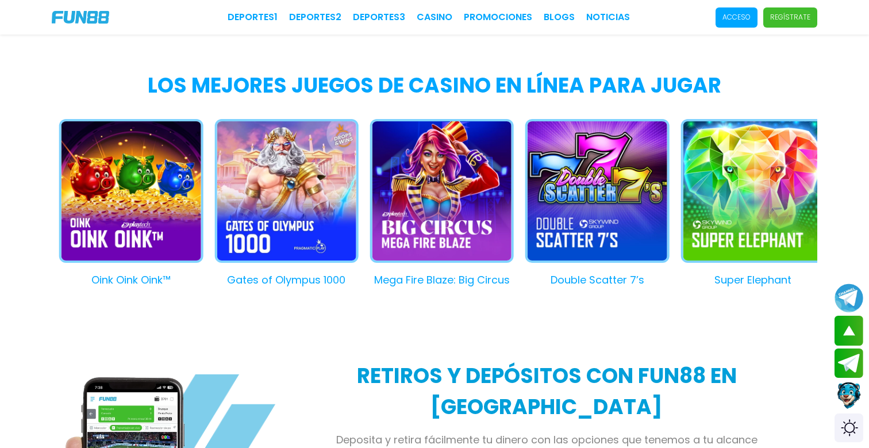
drag, startPoint x: 630, startPoint y: 180, endPoint x: 399, endPoint y: 190, distance: 231.8
click at [399, 190] on button "Mega Fire Blaze: Big Circus" at bounding box center [436, 203] width 155 height 168
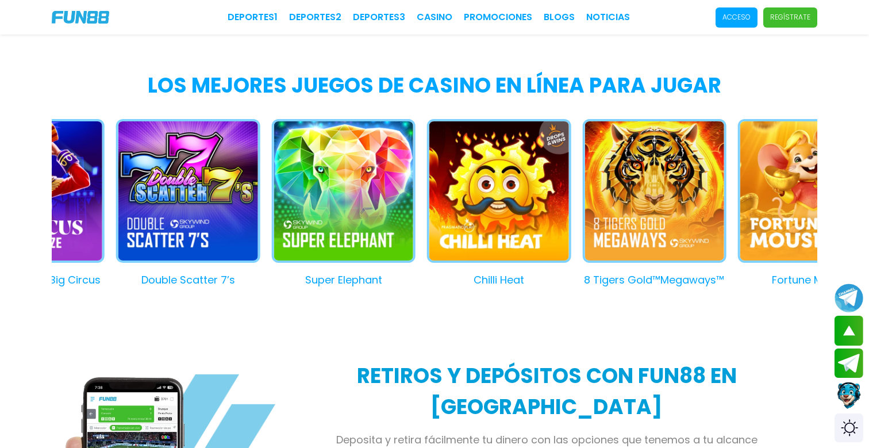
drag, startPoint x: 637, startPoint y: 194, endPoint x: 360, endPoint y: 196, distance: 277.0
click at [415, 196] on button "Chilli Heat" at bounding box center [492, 203] width 155 height 168
